Goal: Information Seeking & Learning: Understand process/instructions

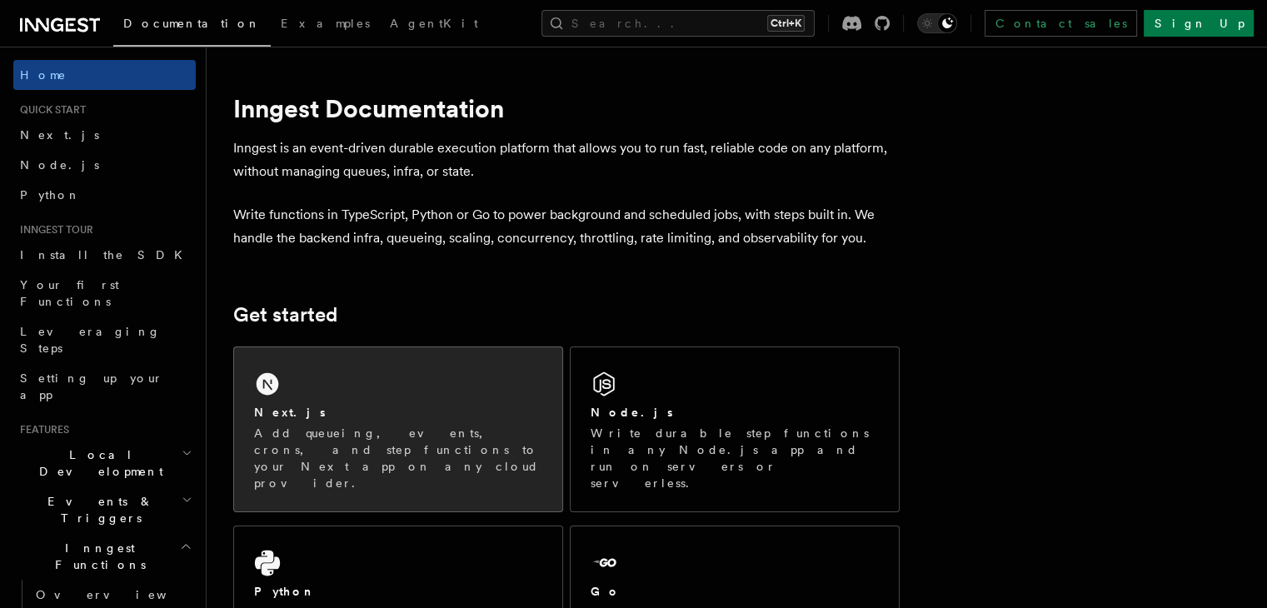
click at [340, 367] on div "Next.js Add queueing, events, crons, and step functions to your Next app on any…" at bounding box center [398, 429] width 328 height 164
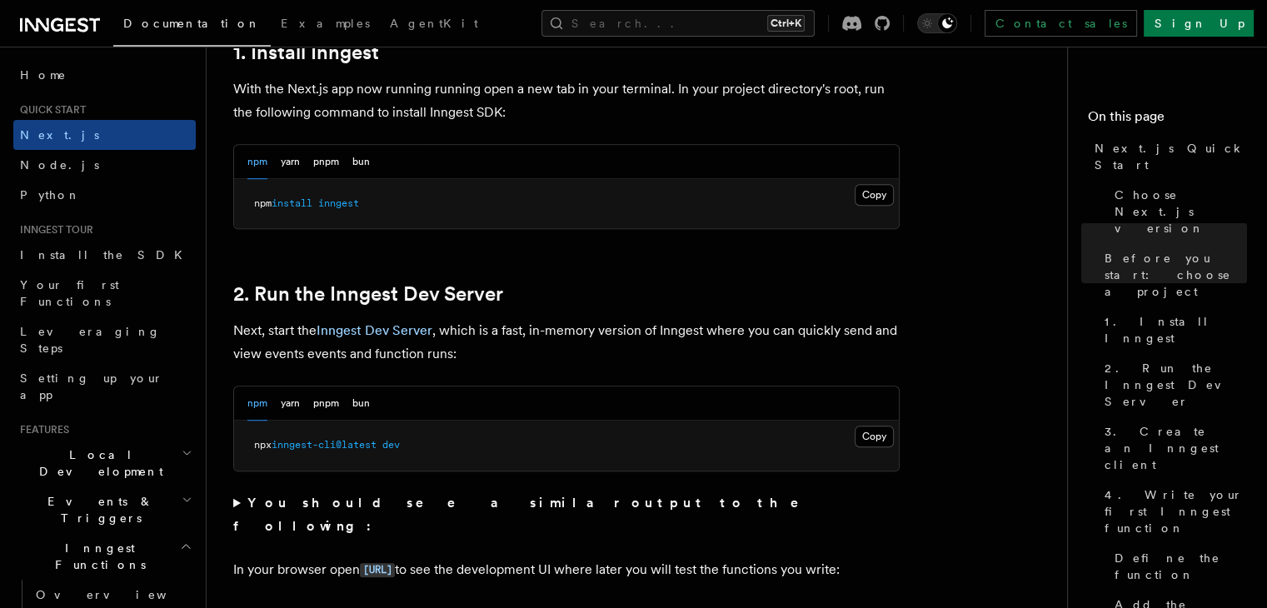
scroll to position [944, 0]
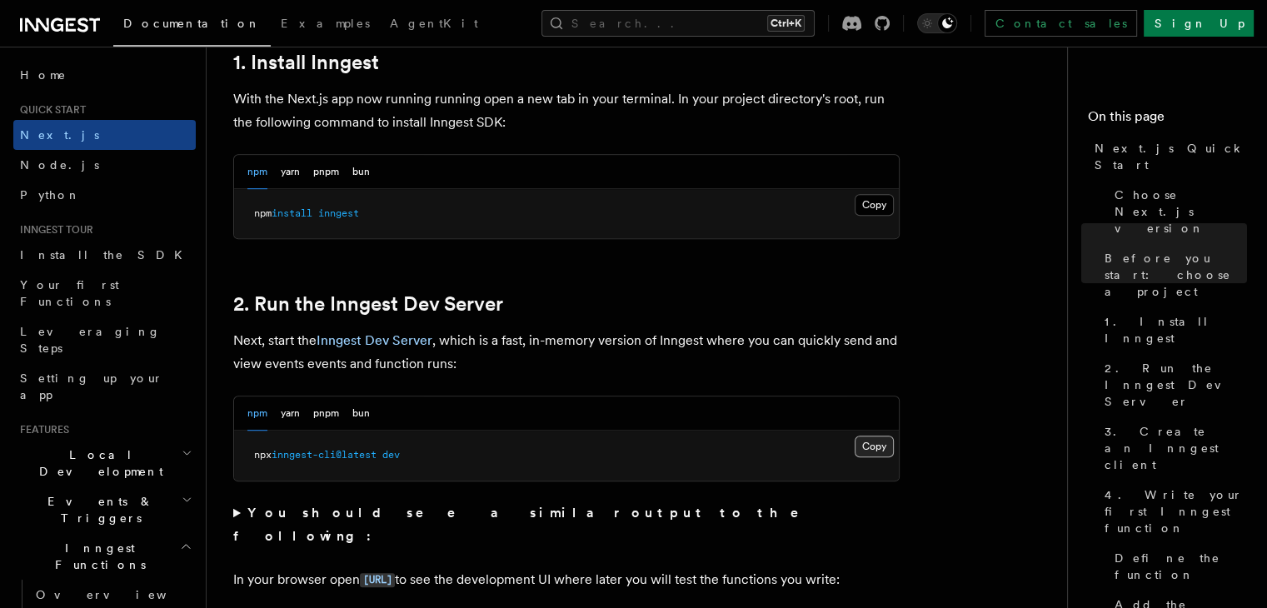
click at [868, 450] on button "Copy Copied" at bounding box center [873, 447] width 39 height 22
click at [877, 202] on button "Copy Copied" at bounding box center [873, 205] width 39 height 22
click at [449, 204] on pre "npm install inngest" at bounding box center [566, 214] width 665 height 50
